Goal: Information Seeking & Learning: Check status

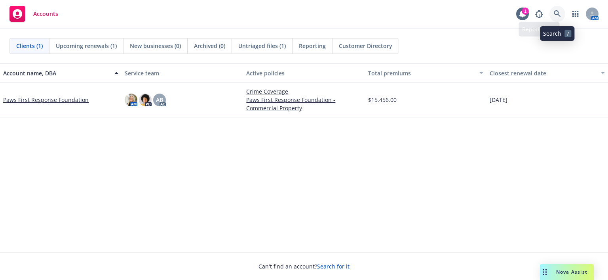
click at [559, 12] on icon at bounding box center [557, 13] width 7 height 7
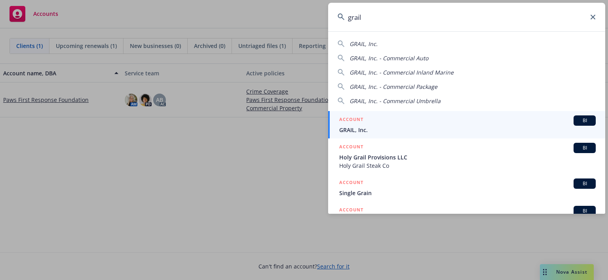
type input "grail"
click at [422, 128] on span "GRAIL, Inc." at bounding box center [467, 130] width 257 height 8
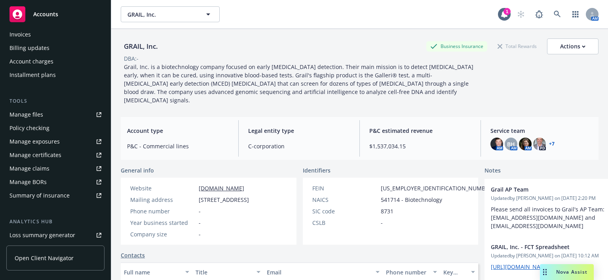
scroll to position [158, 0]
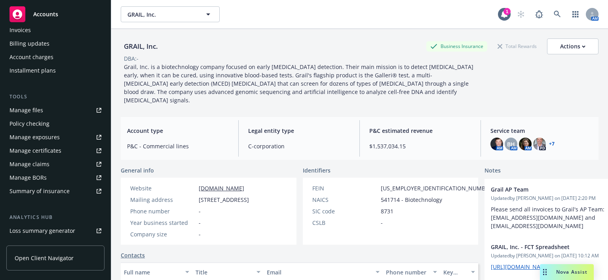
click at [40, 150] on div "Manage certificates" at bounding box center [36, 150] width 52 height 13
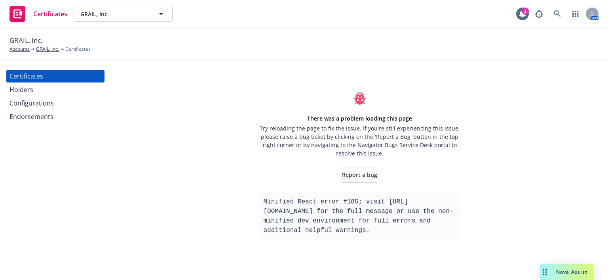
click at [33, 90] on div "Holders" at bounding box center [56, 89] width 92 height 13
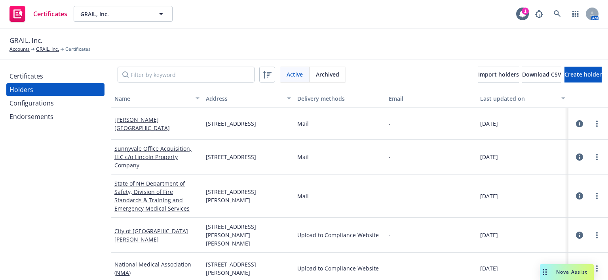
click at [35, 82] on div "Certificates" at bounding box center [27, 76] width 34 height 13
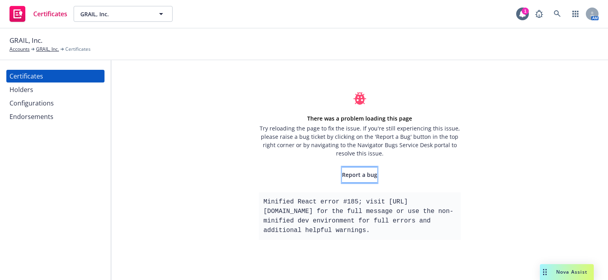
click at [366, 173] on span "Report a bug" at bounding box center [359, 175] width 35 height 8
click at [15, 93] on div "Holders" at bounding box center [22, 89] width 24 height 13
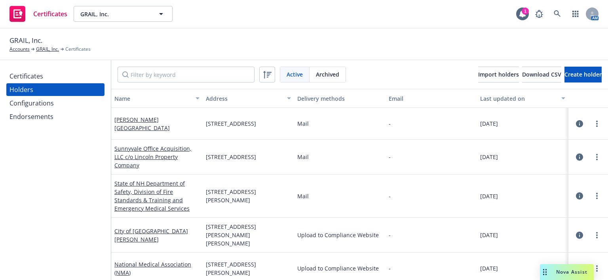
click at [32, 103] on div "Configurations" at bounding box center [32, 103] width 44 height 13
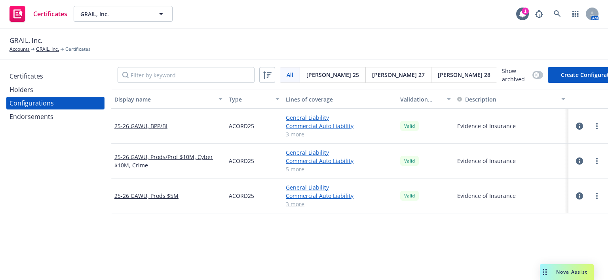
click at [39, 126] on div "Certificates Holders Configurations Endorsements" at bounding box center [55, 169] width 111 height 219
click at [38, 115] on div "Endorsements" at bounding box center [32, 116] width 44 height 13
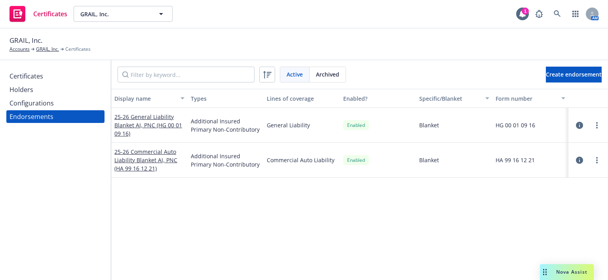
click at [45, 98] on div "Configurations" at bounding box center [32, 103] width 44 height 13
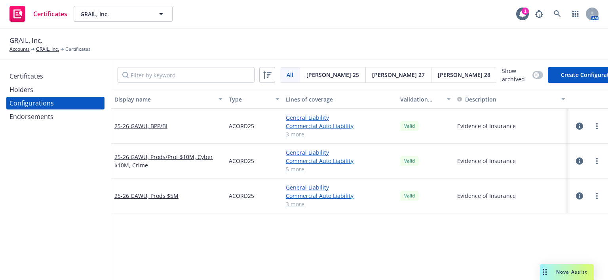
click at [46, 88] on div "Holders" at bounding box center [56, 89] width 92 height 13
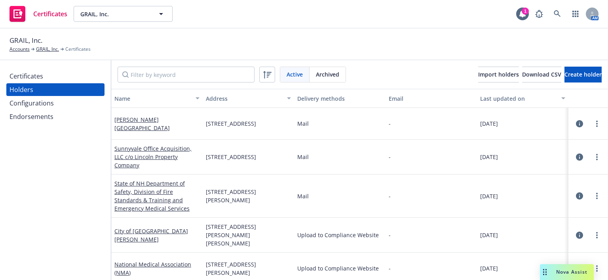
click at [49, 80] on div "Certificates" at bounding box center [56, 76] width 92 height 13
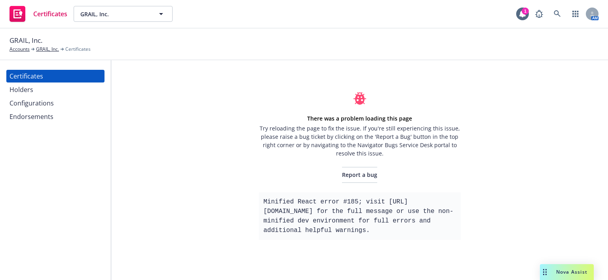
click at [30, 90] on div "Holders" at bounding box center [22, 89] width 24 height 13
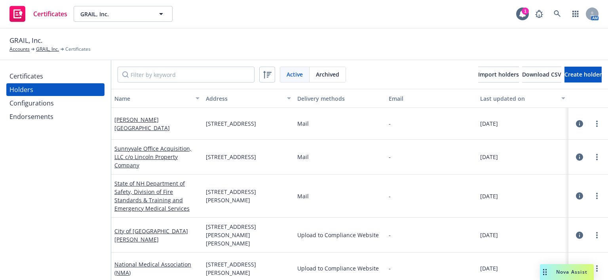
click at [31, 106] on div "Configurations" at bounding box center [32, 103] width 44 height 13
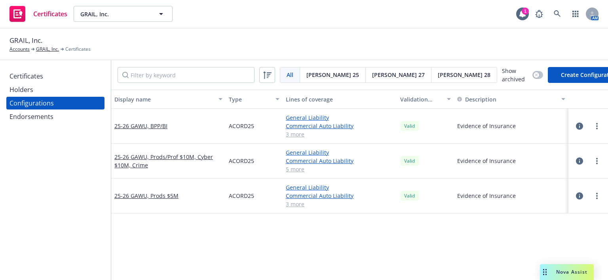
click at [34, 77] on div "Certificates" at bounding box center [27, 76] width 34 height 13
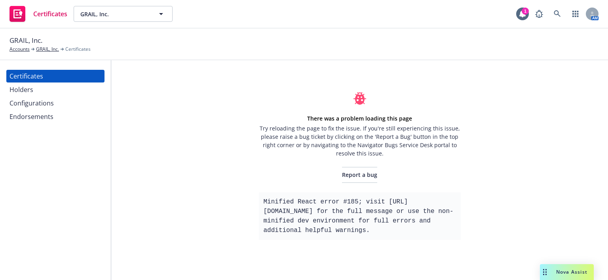
click at [534, 51] on div "GRAIL, Inc. Accounts GRAIL, Inc. Certificates" at bounding box center [304, 43] width 589 height 17
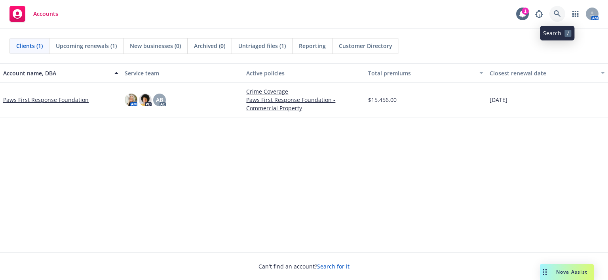
click at [559, 15] on icon at bounding box center [557, 13] width 7 height 7
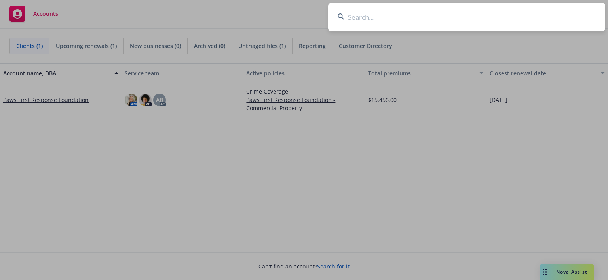
click at [367, 22] on input at bounding box center [466, 17] width 277 height 29
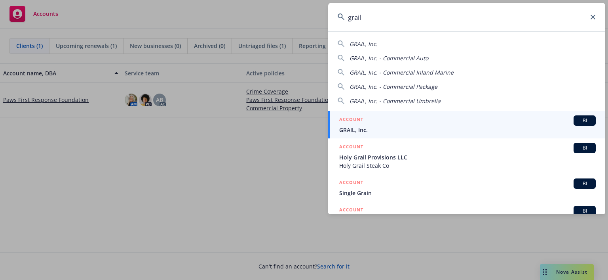
type input "grail"
click at [444, 114] on link "ACCOUNT BI GRAIL, Inc." at bounding box center [466, 124] width 277 height 27
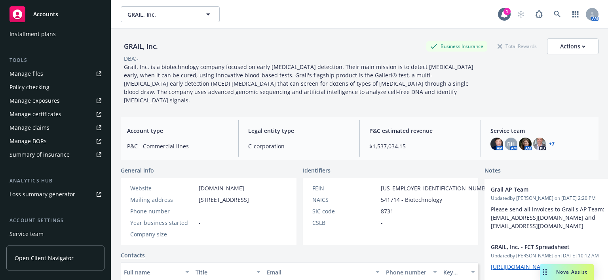
scroll to position [198, 0]
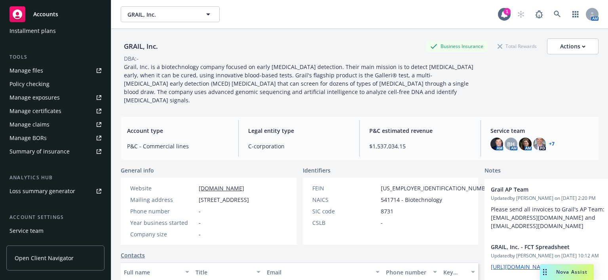
click at [43, 114] on div "Manage certificates" at bounding box center [36, 111] width 52 height 13
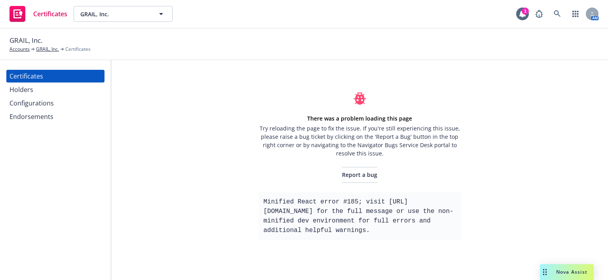
click at [32, 95] on div "Holders" at bounding box center [22, 89] width 24 height 13
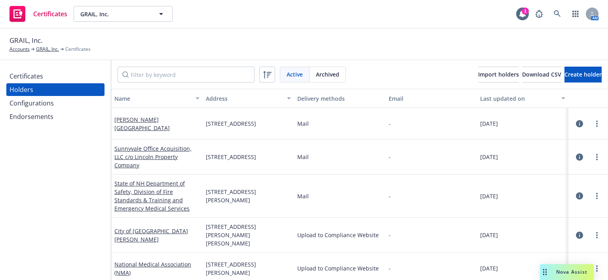
click at [38, 77] on div "Certificates" at bounding box center [27, 76] width 34 height 13
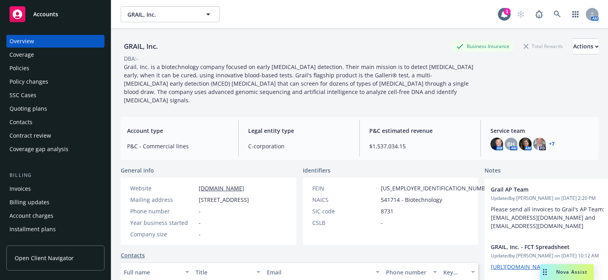
click at [39, 150] on div "Coverage gap analysis" at bounding box center [39, 149] width 59 height 13
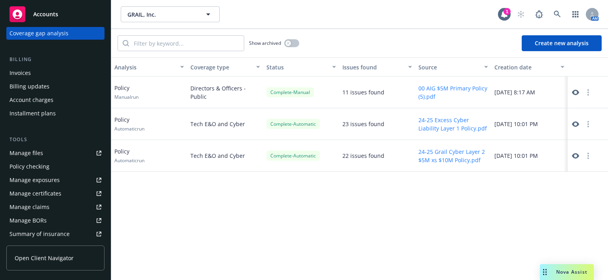
scroll to position [119, 0]
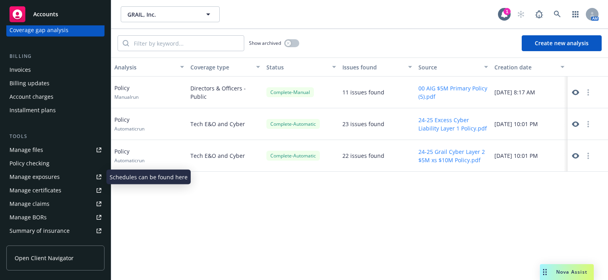
click at [52, 187] on div "Manage certificates" at bounding box center [36, 190] width 52 height 13
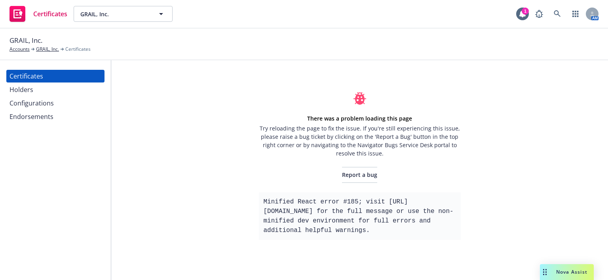
scroll to position [1, 0]
click at [18, 93] on div "Holders" at bounding box center [22, 89] width 24 height 13
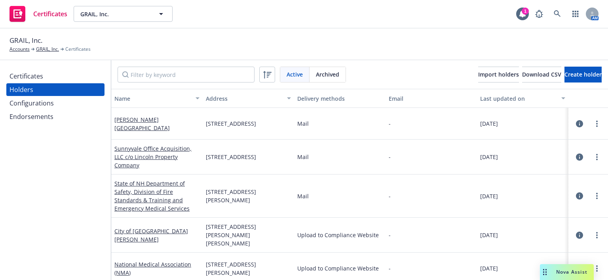
click at [31, 103] on div "Configurations" at bounding box center [32, 103] width 44 height 13
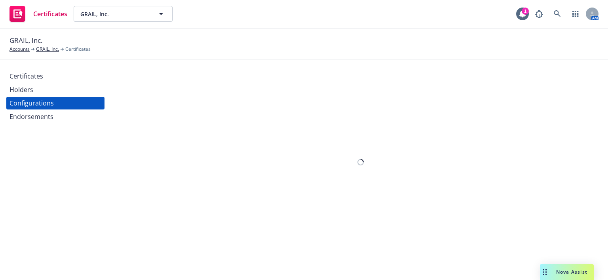
click at [31, 116] on div "Endorsements" at bounding box center [32, 116] width 44 height 13
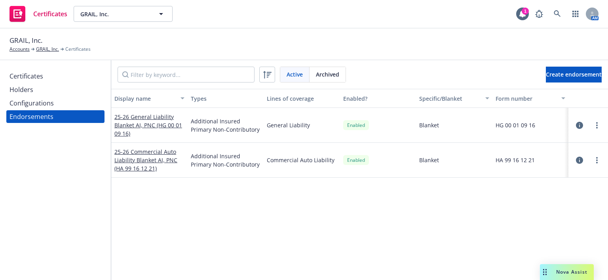
click at [35, 75] on div "Certificates" at bounding box center [27, 76] width 34 height 13
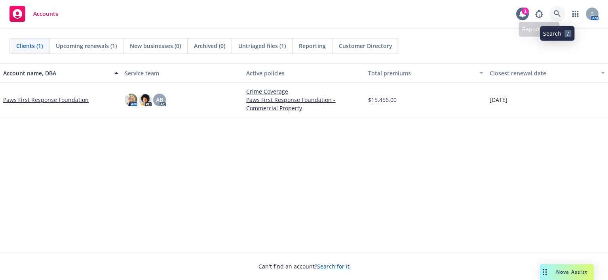
click at [395, 11] on icon at bounding box center [557, 13] width 7 height 7
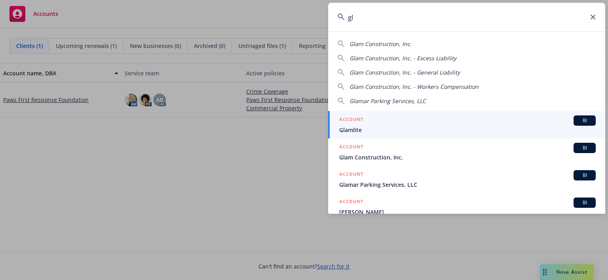
type input "g"
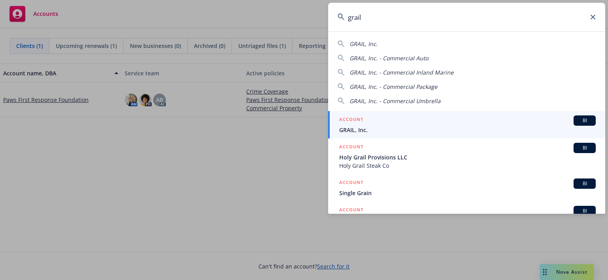
type input "grail"
click at [395, 129] on span "GRAIL, Inc." at bounding box center [467, 130] width 257 height 8
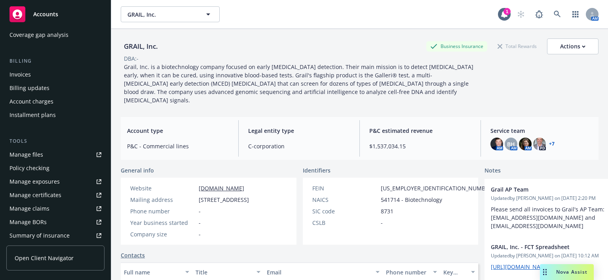
scroll to position [119, 0]
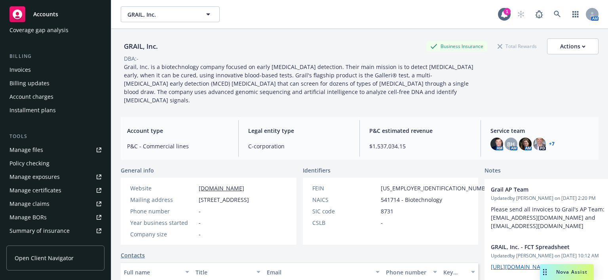
click at [44, 187] on div "Manage certificates" at bounding box center [36, 190] width 52 height 13
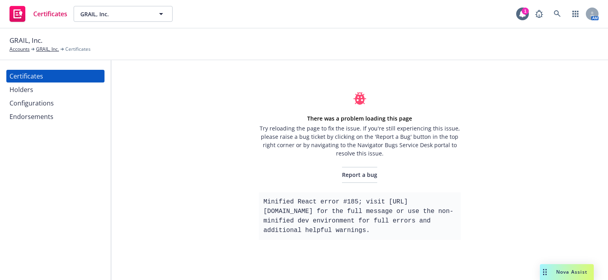
click at [46, 85] on div "Holders" at bounding box center [56, 89] width 92 height 13
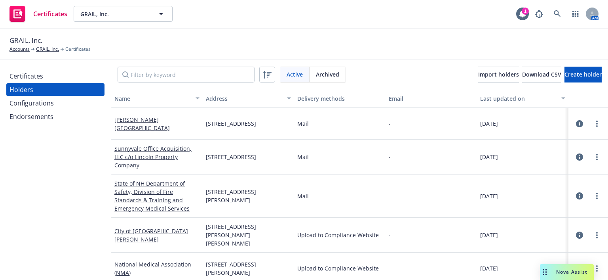
click at [46, 105] on div "Configurations" at bounding box center [32, 103] width 44 height 13
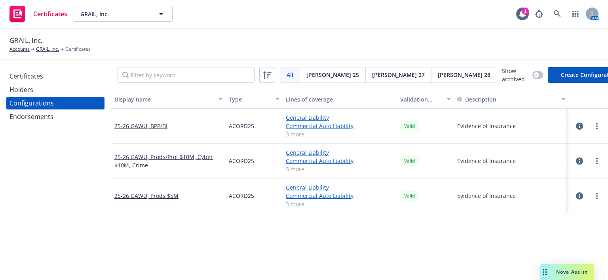
click at [40, 68] on div "Certificates Holders Configurations Endorsements" at bounding box center [55, 169] width 111 height 219
click at [42, 76] on div "Certificates" at bounding box center [27, 76] width 34 height 13
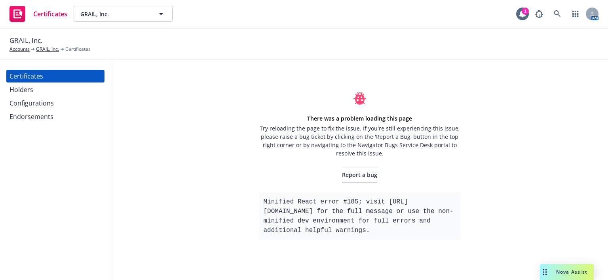
click at [50, 207] on div "Certificates Holders Configurations Endorsements" at bounding box center [55, 169] width 111 height 219
